Goal: Information Seeking & Learning: Compare options

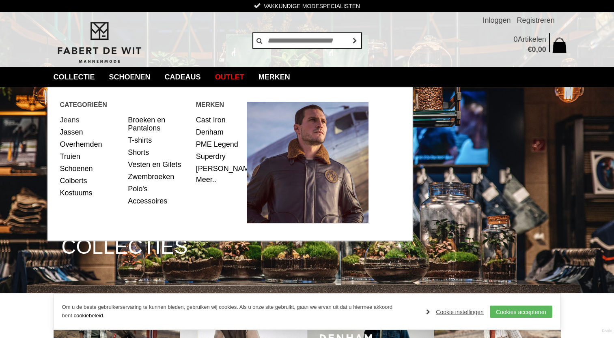
click at [66, 120] on link "Jeans" at bounding box center [91, 120] width 62 height 12
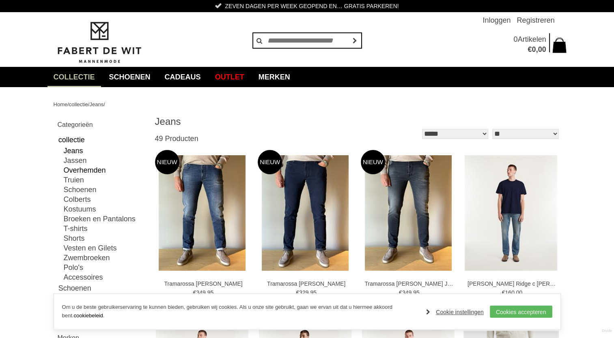
click at [72, 170] on link "Overhemden" at bounding box center [104, 170] width 81 height 10
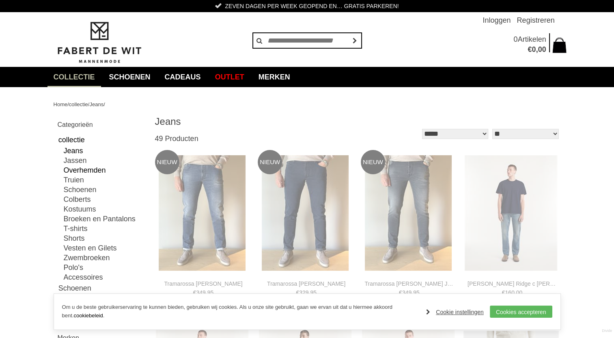
type input "**"
type input "***"
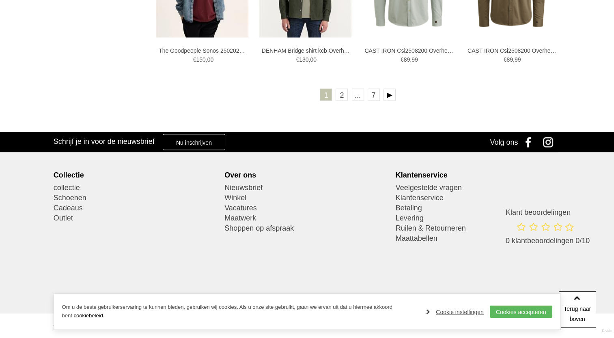
scroll to position [1560, 0]
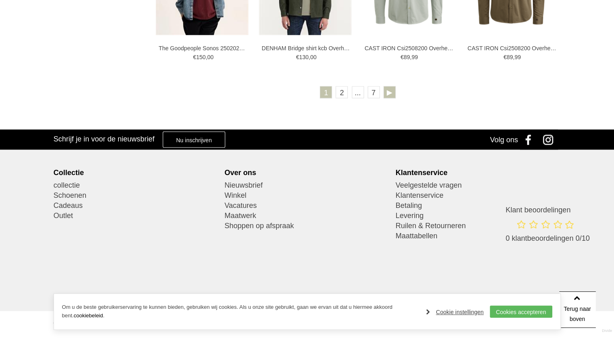
click at [389, 92] on link at bounding box center [389, 92] width 12 height 12
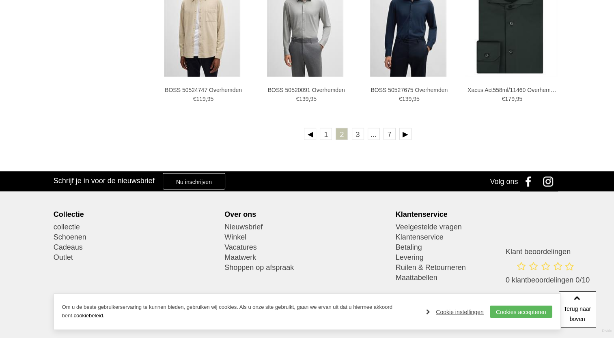
scroll to position [1541, 0]
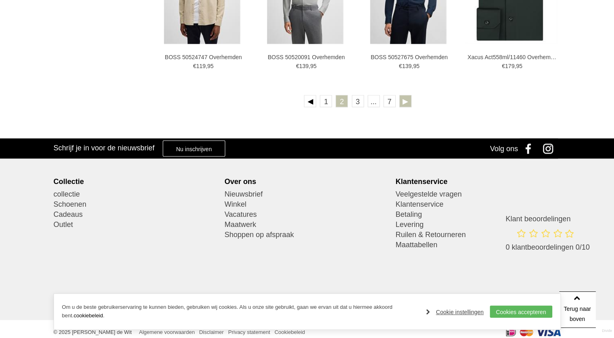
click at [401, 101] on link at bounding box center [405, 101] width 12 height 12
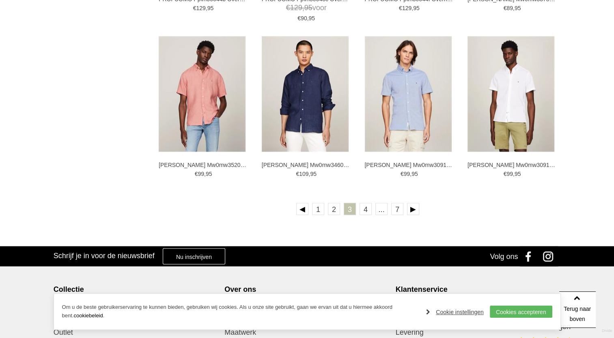
scroll to position [1460, 0]
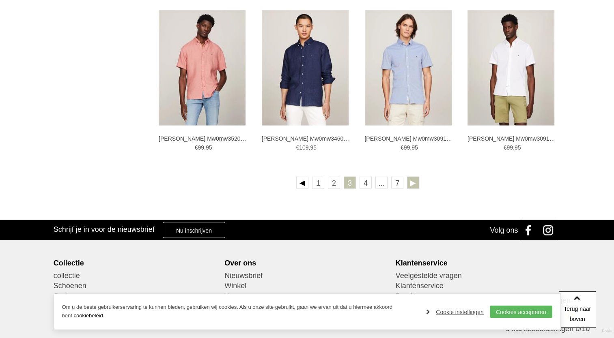
click at [410, 183] on link at bounding box center [413, 182] width 12 height 12
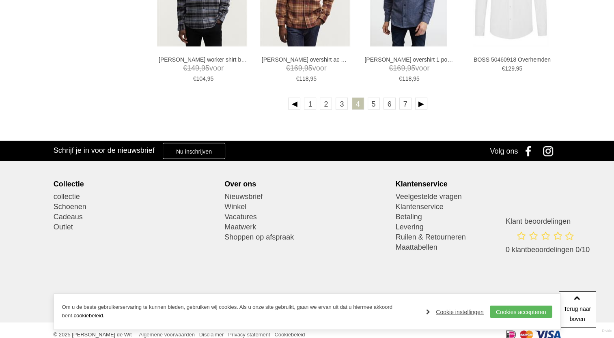
scroll to position [1550, 0]
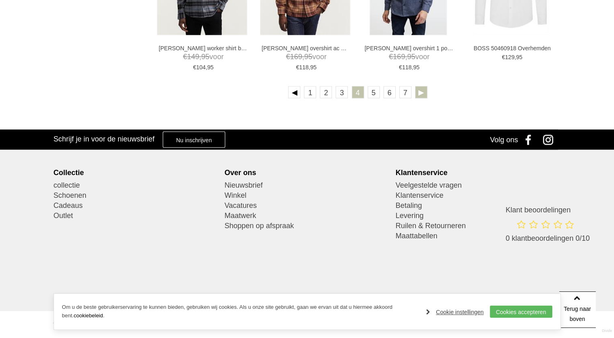
click at [419, 92] on link at bounding box center [421, 92] width 12 height 12
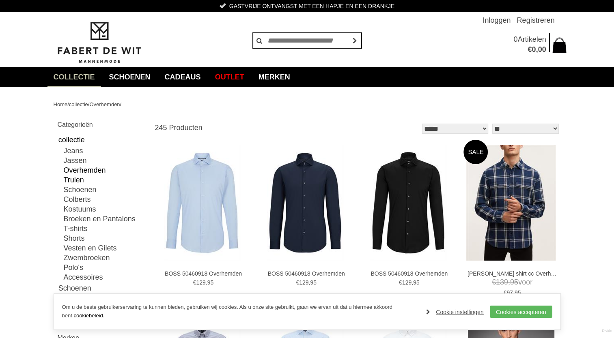
click at [81, 178] on link "Truien" at bounding box center [104, 180] width 81 height 10
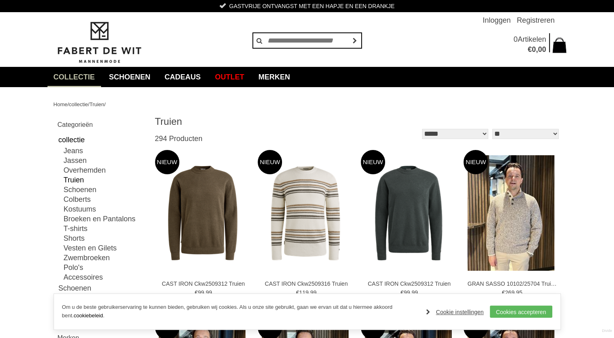
type input "**"
type input "***"
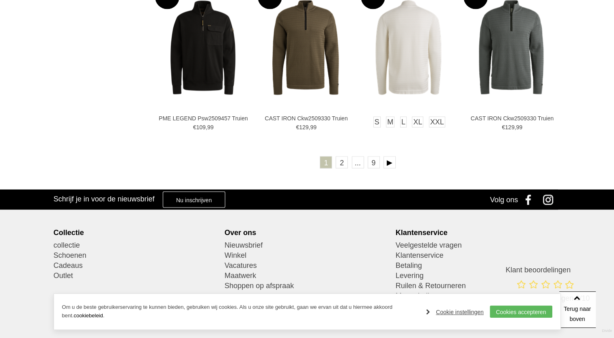
scroll to position [1501, 0]
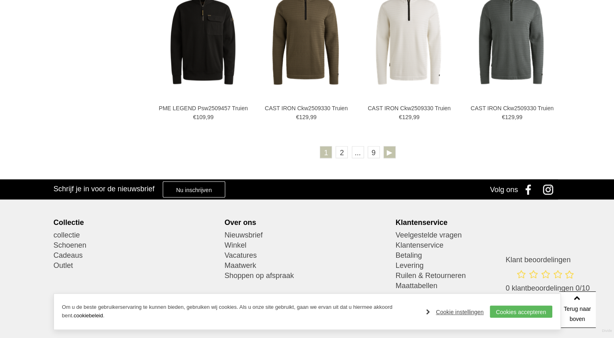
click at [386, 148] on link at bounding box center [389, 152] width 12 height 12
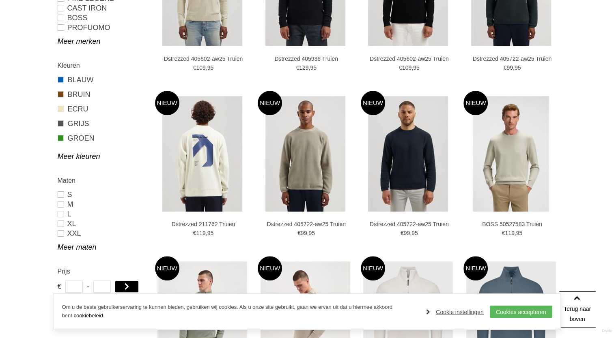
scroll to position [527, 0]
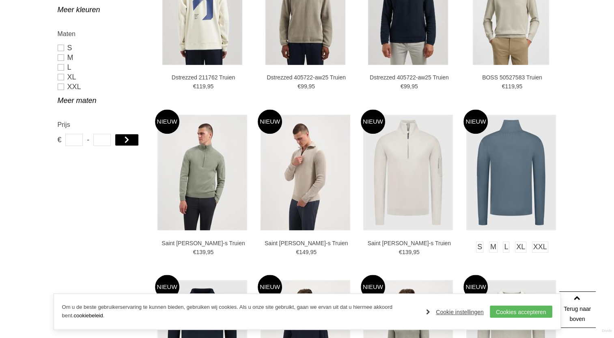
click at [494, 171] on img at bounding box center [511, 173] width 90 height 116
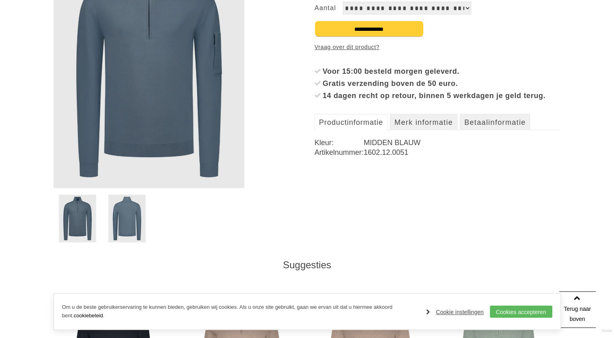
scroll to position [203, 0]
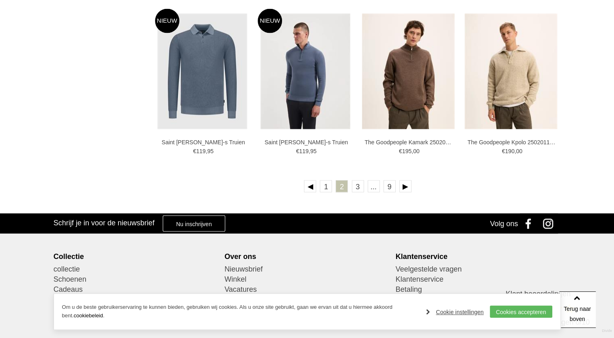
scroll to position [1540, 0]
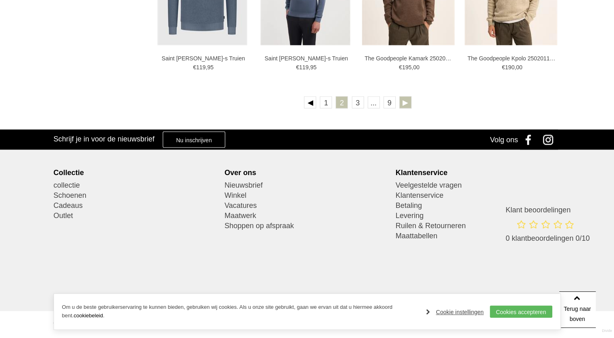
click at [403, 105] on link at bounding box center [405, 103] width 12 height 12
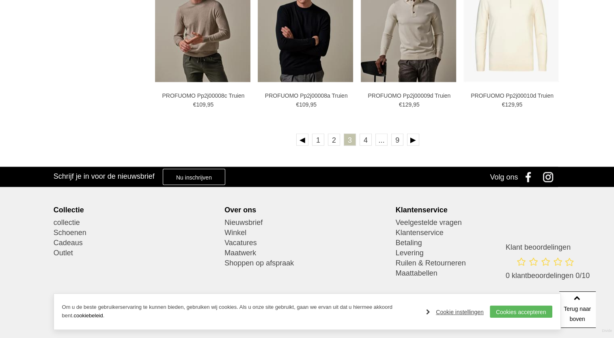
scroll to position [1540, 0]
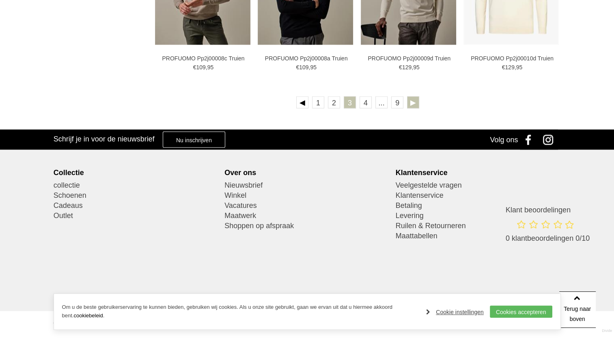
click at [416, 102] on link at bounding box center [413, 103] width 12 height 12
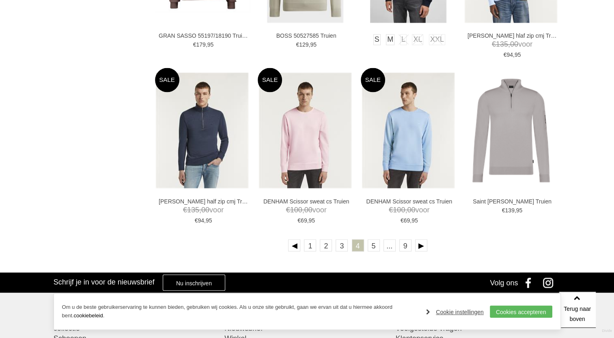
scroll to position [1460, 0]
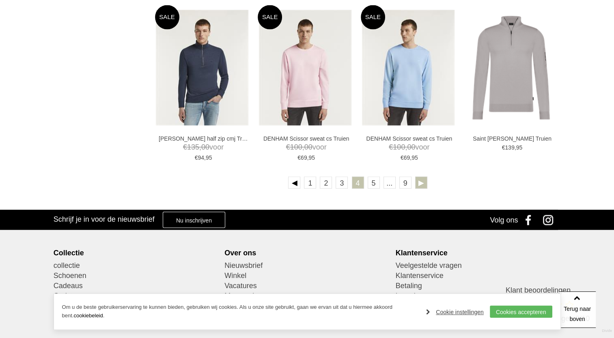
click at [419, 181] on link at bounding box center [421, 182] width 12 height 12
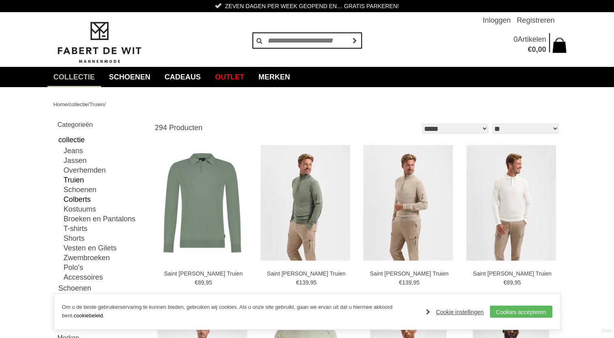
click at [83, 199] on link "Colberts" at bounding box center [104, 200] width 81 height 10
type input "**"
type input "***"
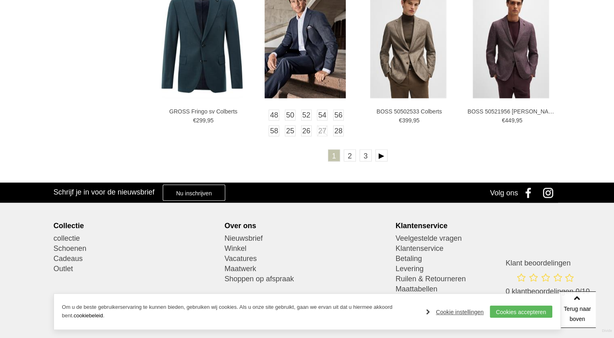
scroll to position [1501, 0]
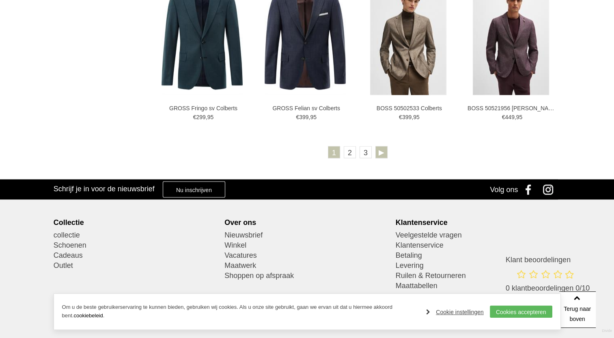
click at [381, 157] on link at bounding box center [381, 152] width 12 height 12
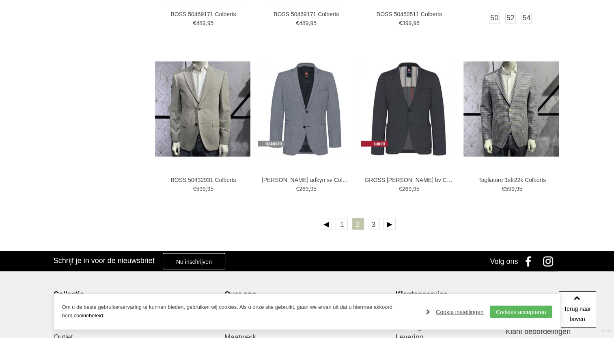
scroll to position [1420, 0]
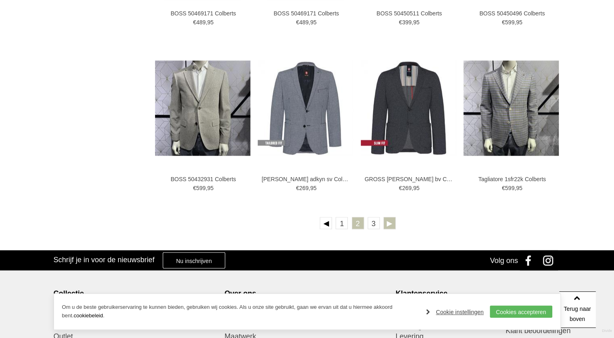
click at [387, 221] on link at bounding box center [389, 223] width 12 height 12
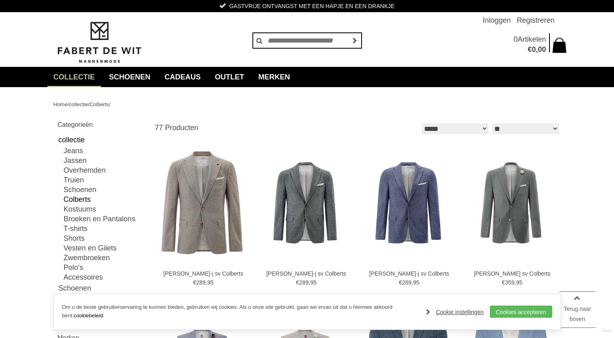
scroll to position [1478, 0]
